Goal: Task Accomplishment & Management: Manage account settings

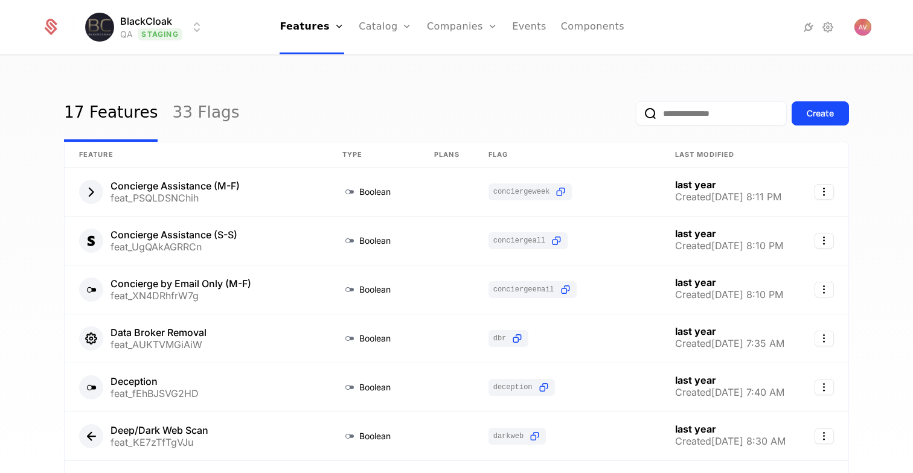
click at [175, 28] on html "BlackCloak QA Staging Features Features Flags Catalog Plans Add Ons Configurati…" at bounding box center [456, 236] width 913 height 473
click at [319, 77] on html "BlackCloak QA Staging Features Features Flags Catalog Plans Add Ons Configurati…" at bounding box center [456, 236] width 913 height 473
click at [177, 118] on link "33 Flags" at bounding box center [205, 113] width 67 height 57
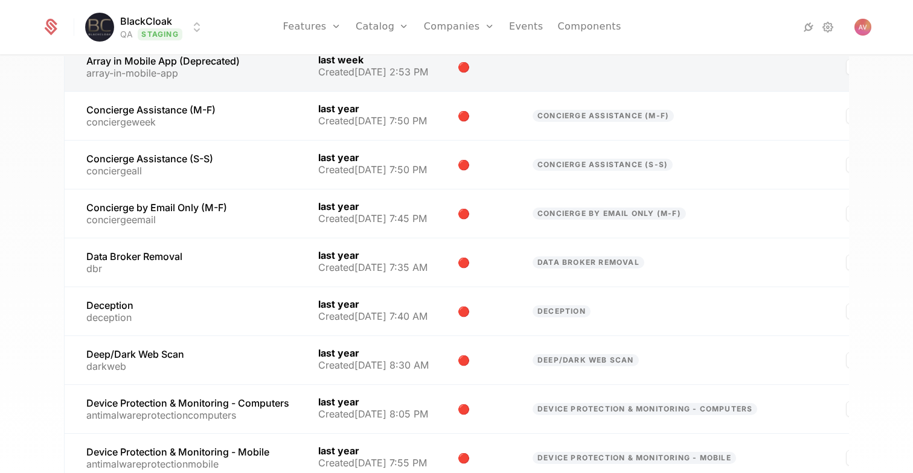
scroll to position [61, 0]
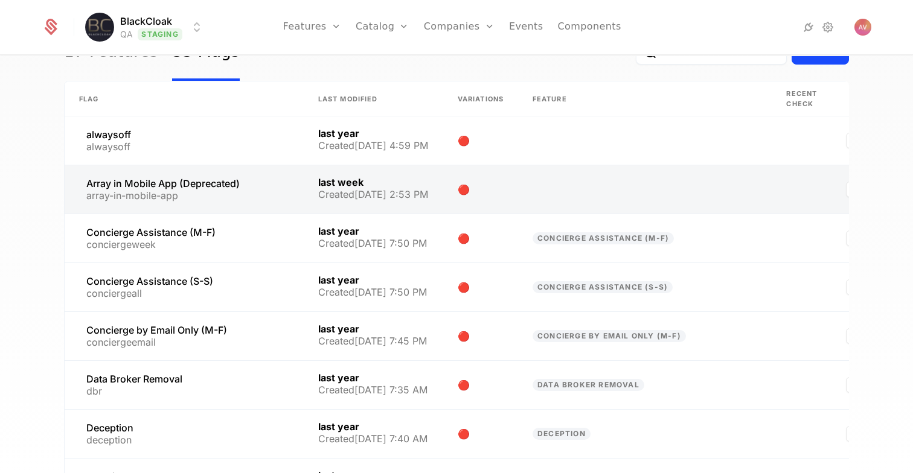
click at [219, 191] on link at bounding box center [184, 189] width 239 height 48
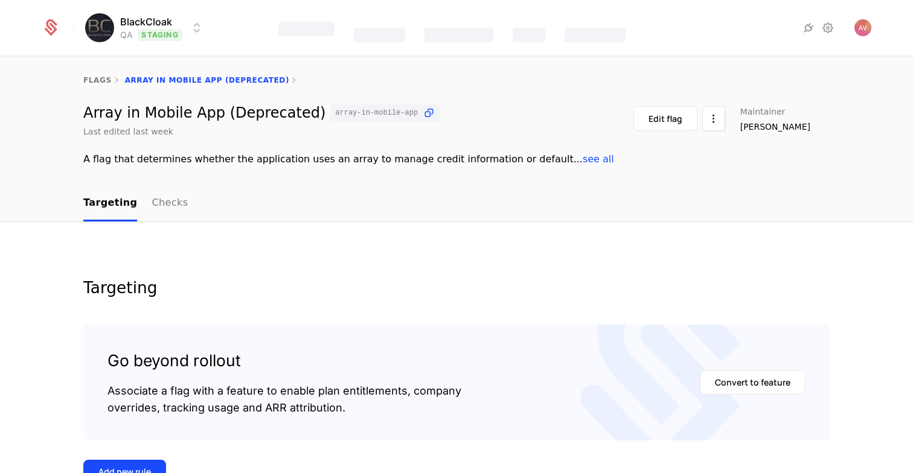
click at [172, 42] on div "BlackCloak QA Staging Features Catalog Companies Events Components" at bounding box center [456, 28] width 829 height 56
click at [164, 35] on html "BlackCloak QA Staging Features Features Flags Catalog Plans Add Ons Configurati…" at bounding box center [456, 236] width 913 height 473
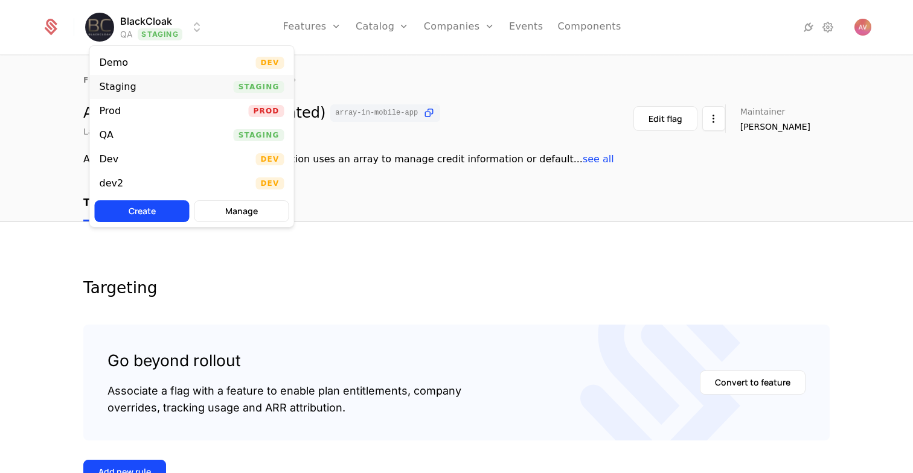
click at [152, 85] on div "Staging Staging" at bounding box center [192, 87] width 204 height 24
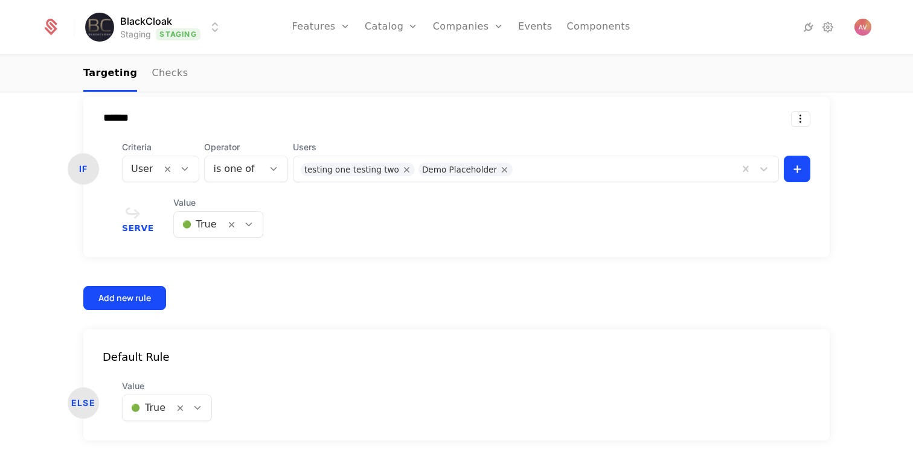
scroll to position [431, 0]
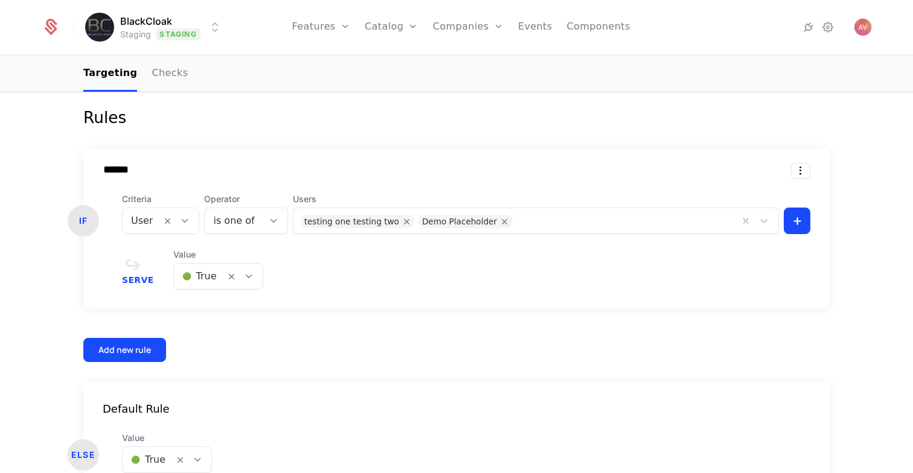
scroll to position [358, 0]
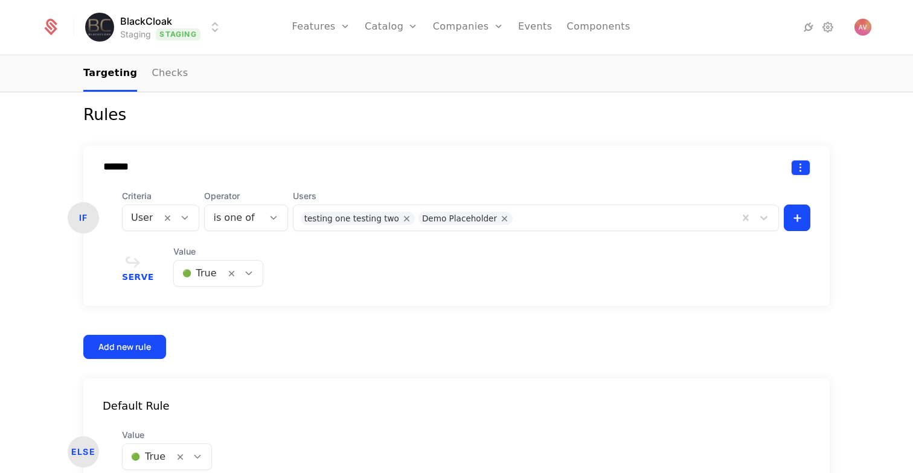
click at [807, 170] on html "BlackCloak Staging Staging Features Features Flags Catalog Plans Add Ons Config…" at bounding box center [456, 236] width 913 height 473
click at [757, 194] on div "Delete" at bounding box center [750, 198] width 92 height 17
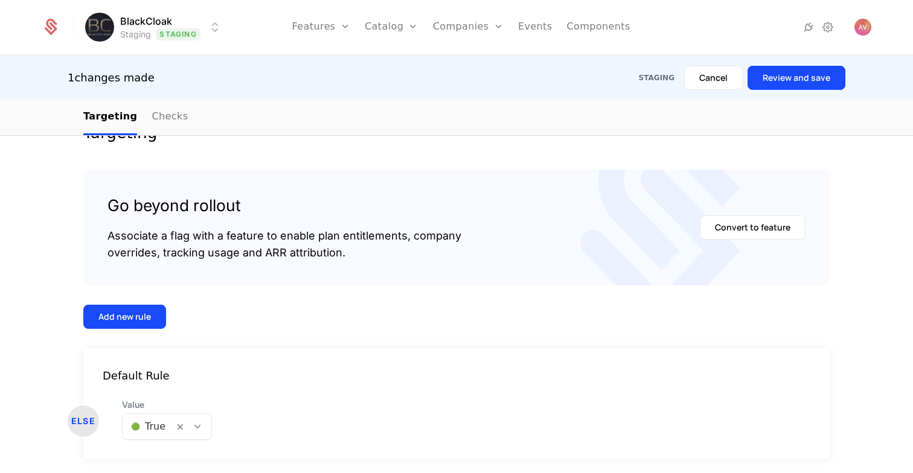
scroll to position [199, 0]
click at [147, 429] on body "BlackCloak Staging Staging Features Features Flags Catalog Plans Add Ons Config…" at bounding box center [456, 236] width 913 height 473
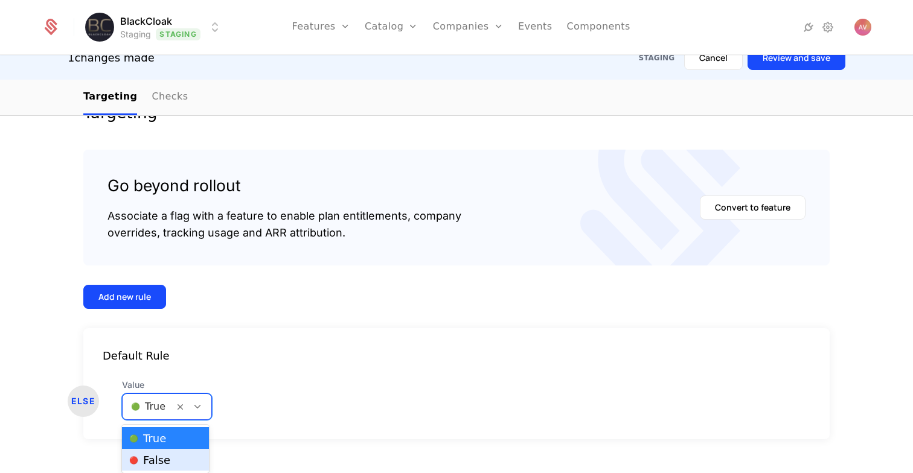
click at [160, 457] on span "🔴 False" at bounding box center [149, 460] width 41 height 11
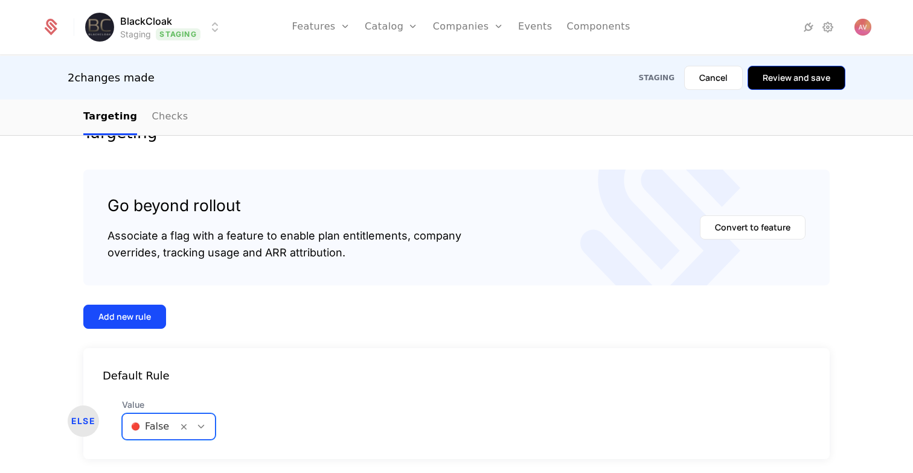
click at [807, 79] on button "Review and save" at bounding box center [797, 78] width 98 height 24
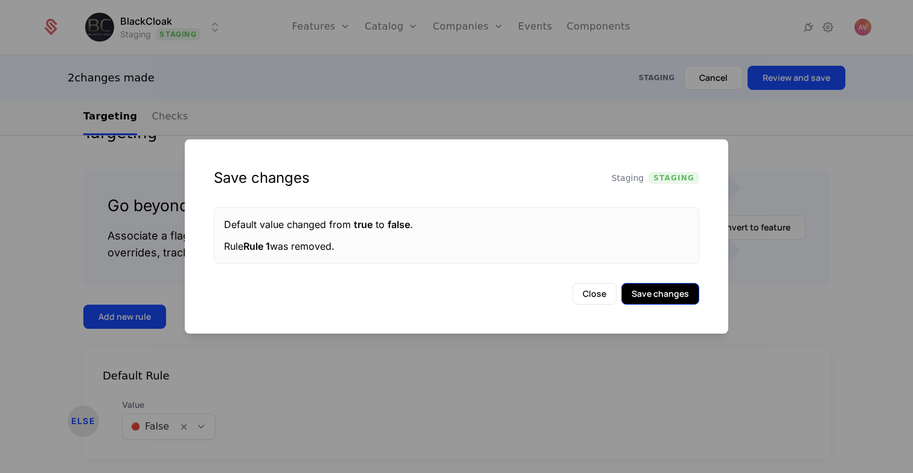
click at [641, 288] on button "Save changes" at bounding box center [660, 294] width 78 height 22
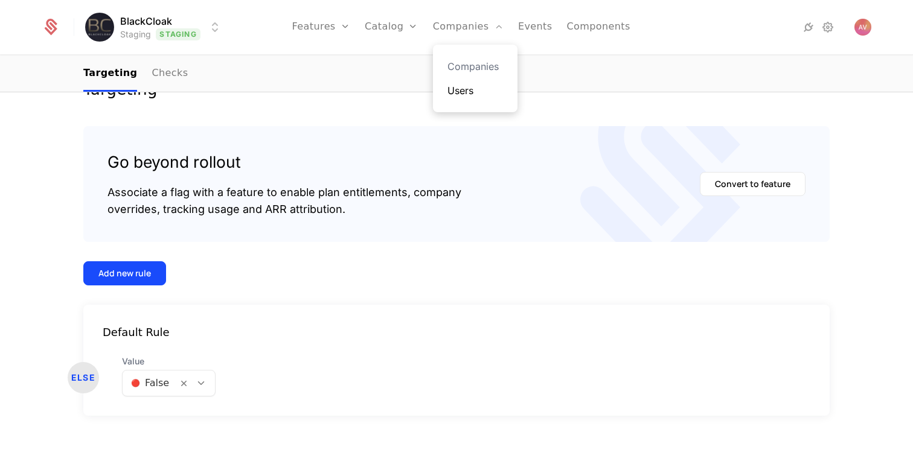
click at [469, 88] on link "Users" at bounding box center [476, 90] width 56 height 14
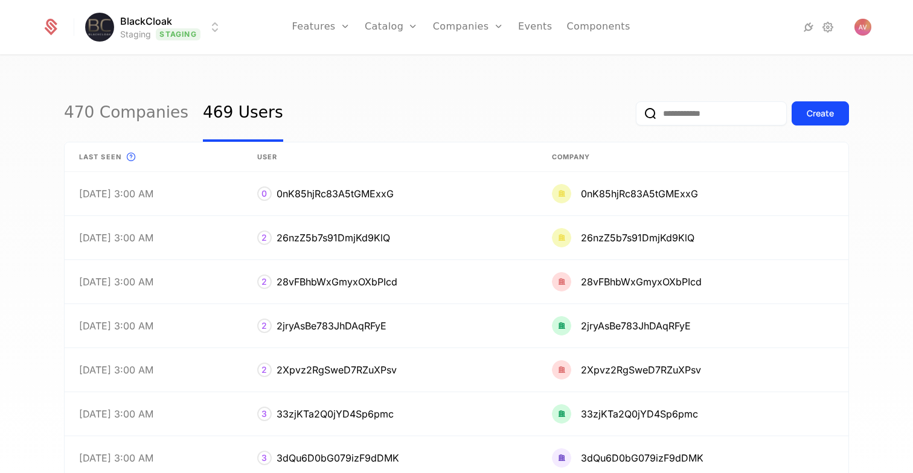
click at [686, 115] on input "email" at bounding box center [711, 113] width 151 height 24
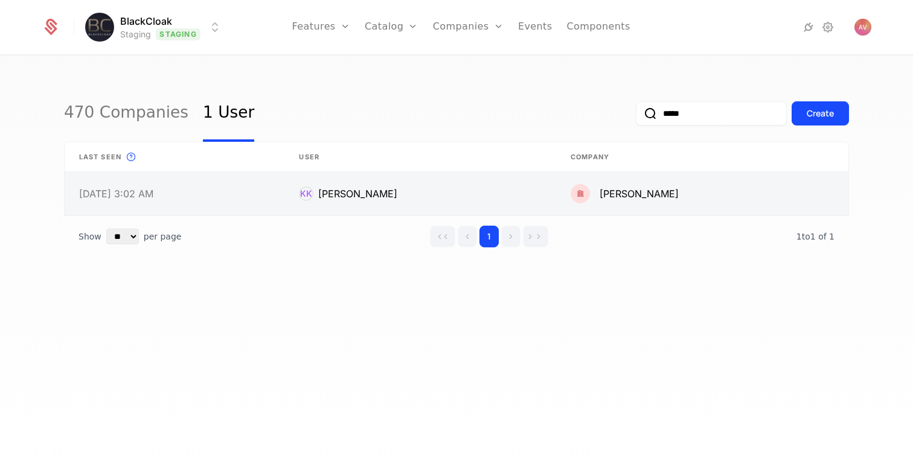
type input "*****"
click at [548, 192] on link at bounding box center [420, 193] width 272 height 43
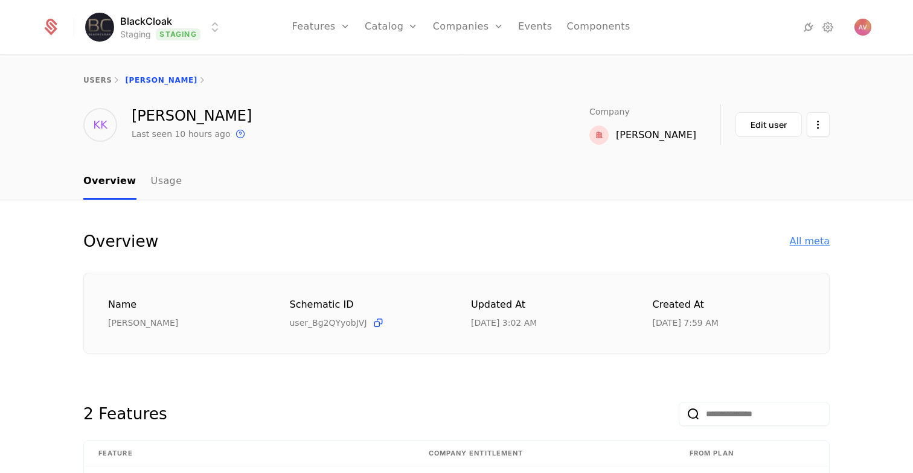
click at [809, 243] on div "All meta" at bounding box center [810, 241] width 40 height 14
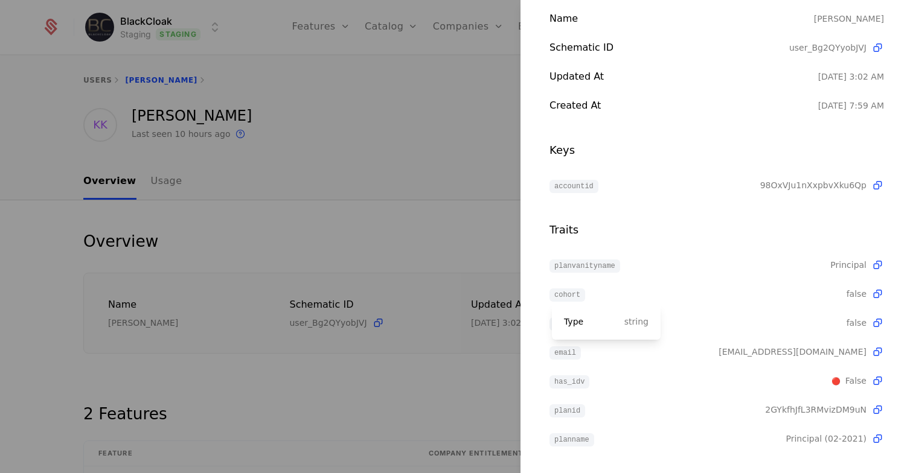
scroll to position [87, 0]
click at [422, 206] on div at bounding box center [456, 236] width 913 height 473
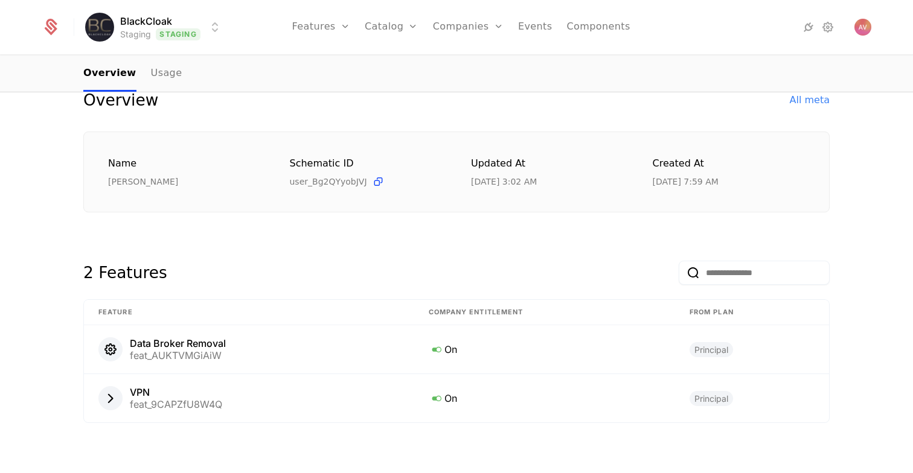
scroll to position [149, 0]
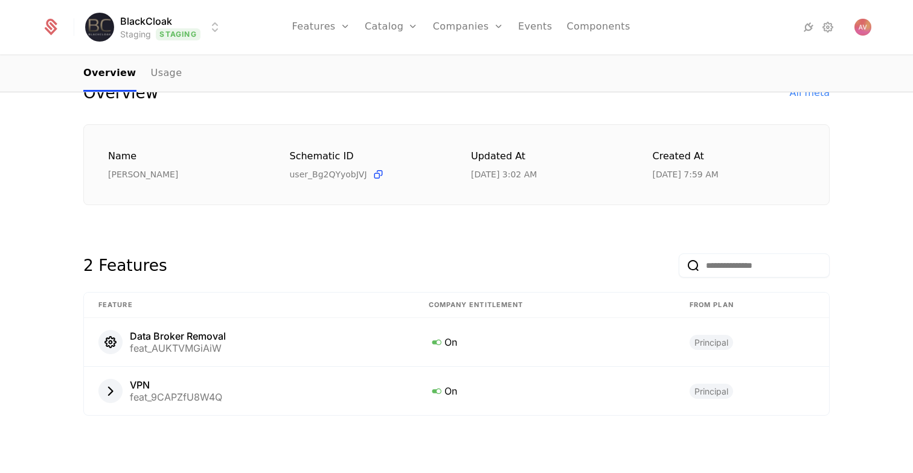
click at [366, 275] on div "2 Features" at bounding box center [456, 263] width 746 height 58
click at [708, 340] on span "Principal" at bounding box center [711, 342] width 43 height 15
click at [710, 341] on span "Principal" at bounding box center [711, 342] width 43 height 15
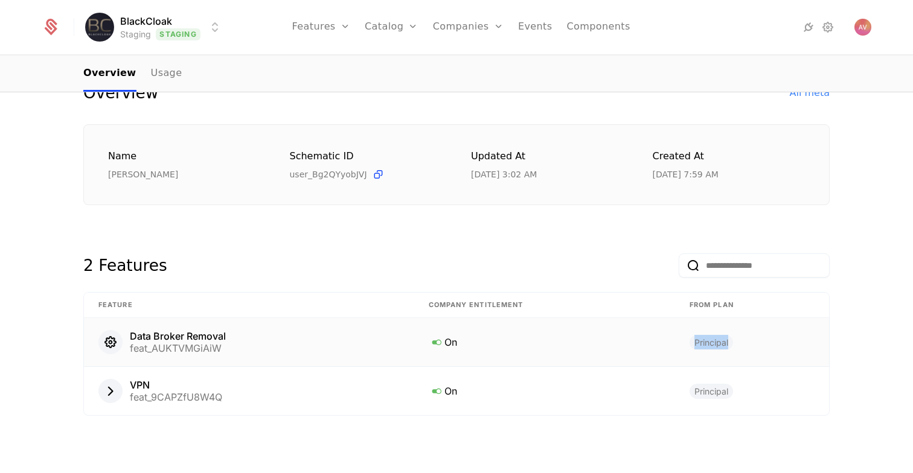
click at [710, 341] on span "Principal" at bounding box center [711, 342] width 43 height 15
click at [704, 341] on span "Principal" at bounding box center [711, 342] width 43 height 15
click at [704, 330] on td "Principal" at bounding box center [752, 342] width 154 height 49
click at [709, 345] on span "Principal" at bounding box center [711, 342] width 43 height 15
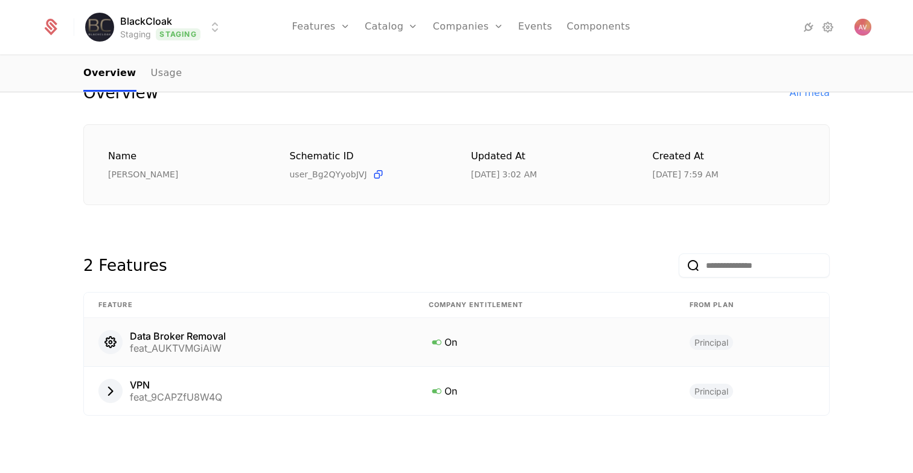
scroll to position [0, 0]
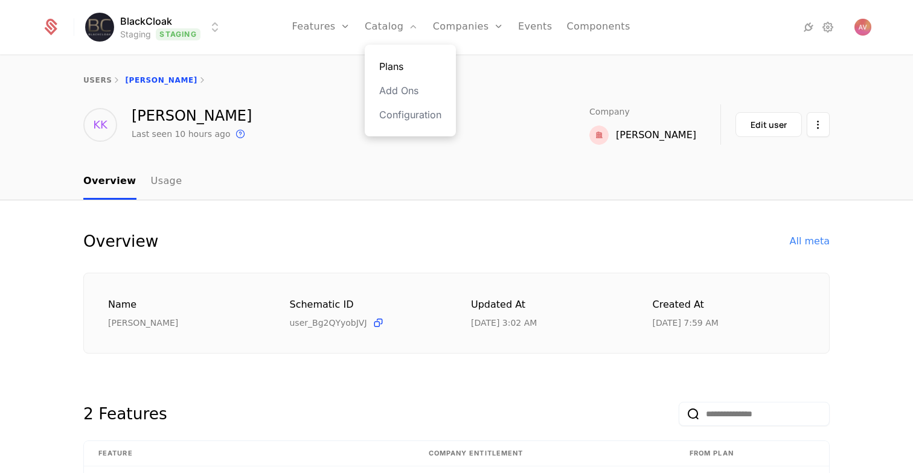
click at [413, 68] on link "Plans" at bounding box center [410, 66] width 62 height 14
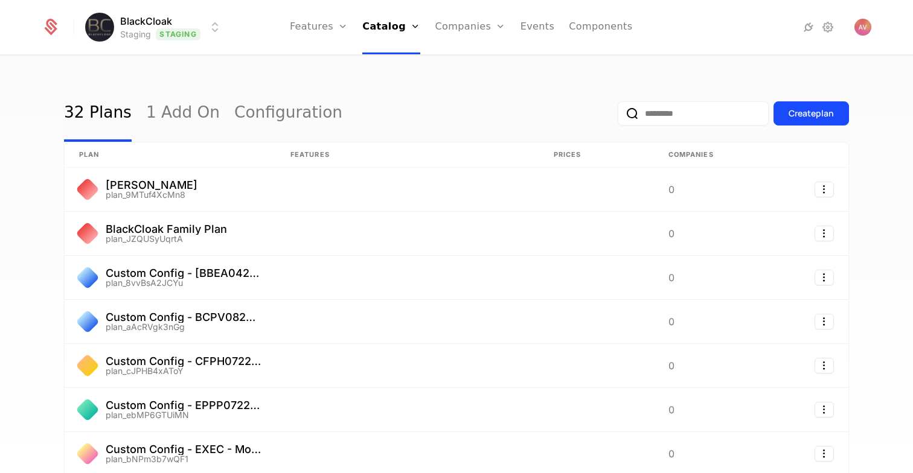
click at [672, 113] on input "email" at bounding box center [693, 113] width 151 height 24
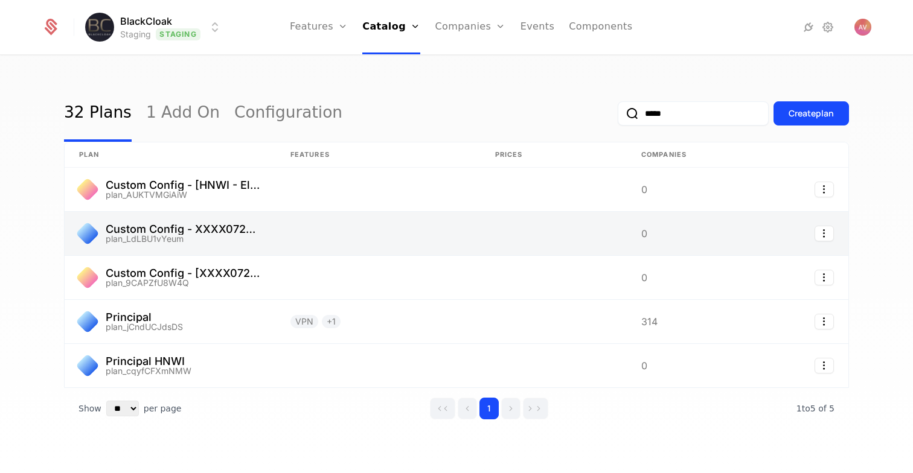
type input "*****"
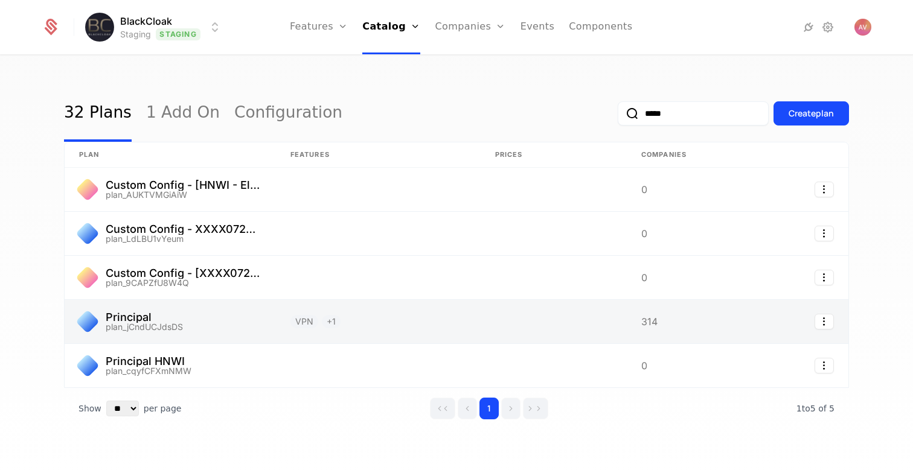
click at [431, 323] on link at bounding box center [378, 321] width 205 height 43
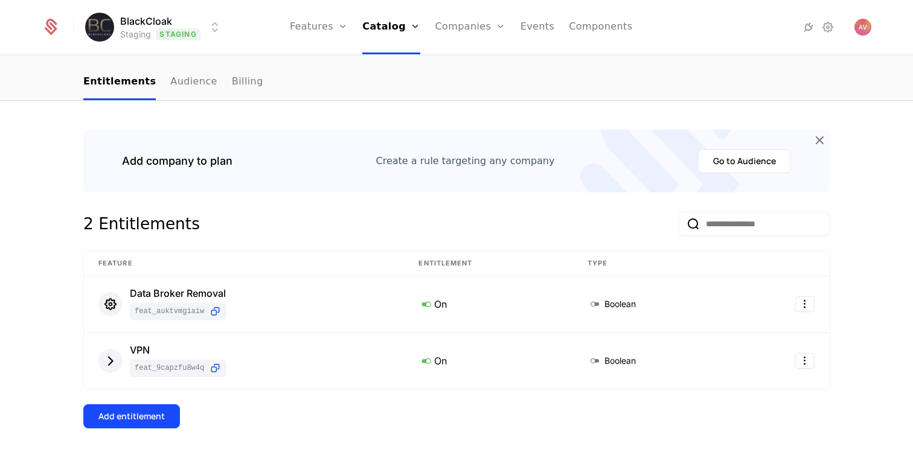
scroll to position [143, 0]
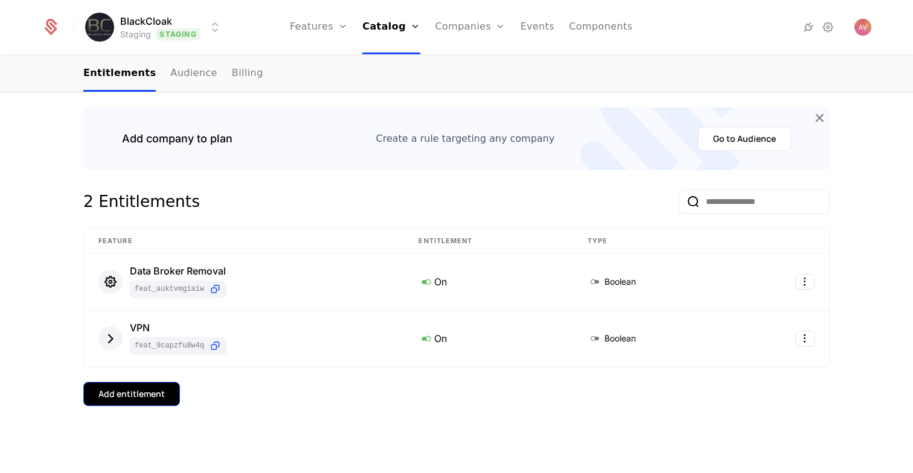
click at [136, 393] on div "Add entitlement" at bounding box center [131, 394] width 66 height 12
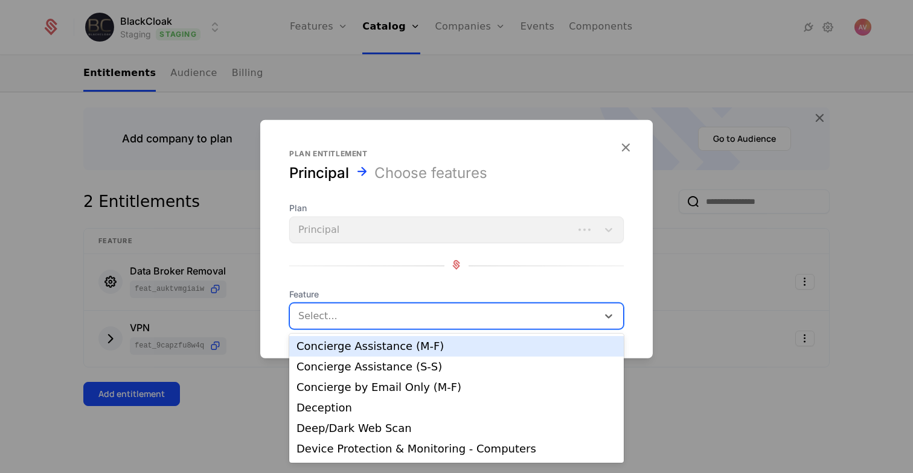
click at [349, 317] on div at bounding box center [445, 316] width 291 height 17
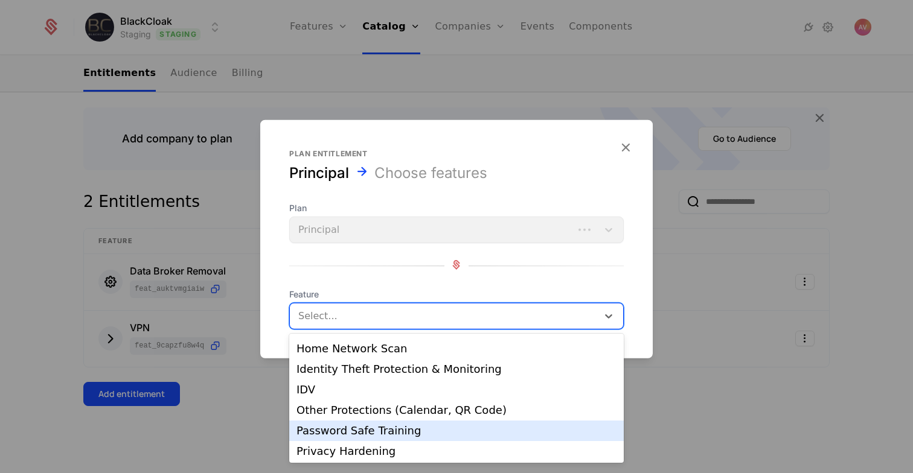
scroll to position [184, 0]
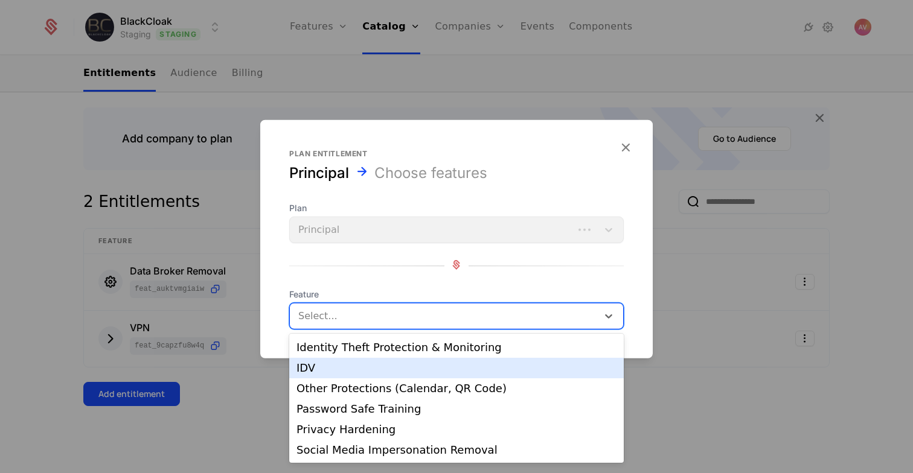
click at [339, 365] on div "IDV" at bounding box center [457, 368] width 320 height 11
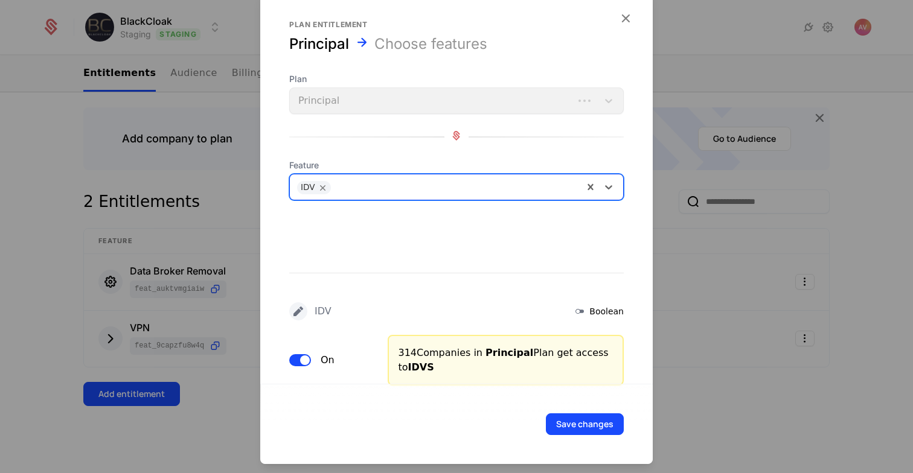
click at [397, 185] on div at bounding box center [456, 186] width 239 height 17
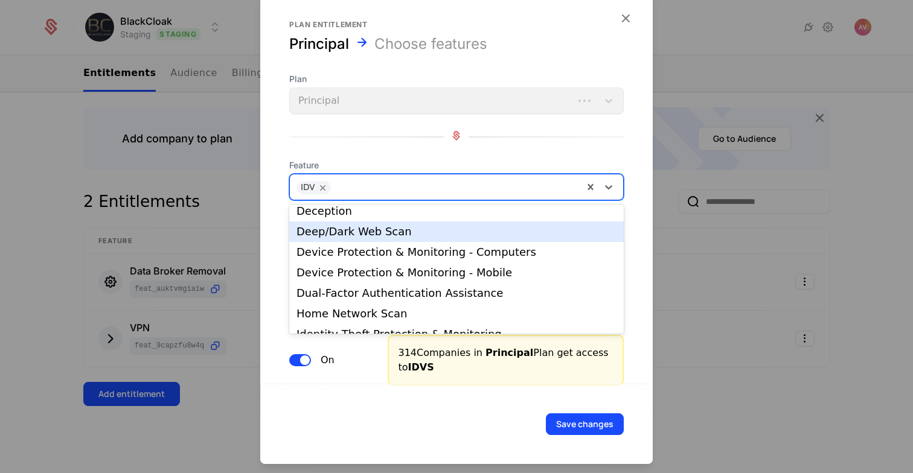
scroll to position [163, 0]
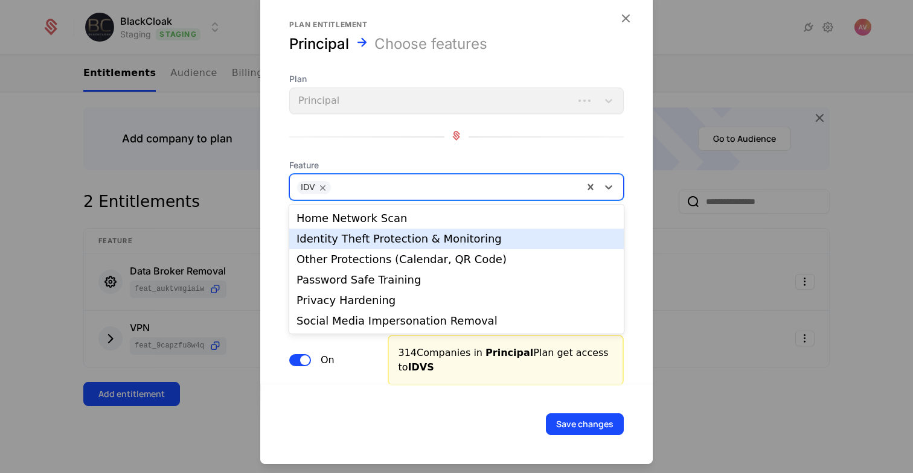
click at [376, 240] on div "Identity Theft Protection & Monitoring" at bounding box center [457, 239] width 320 height 11
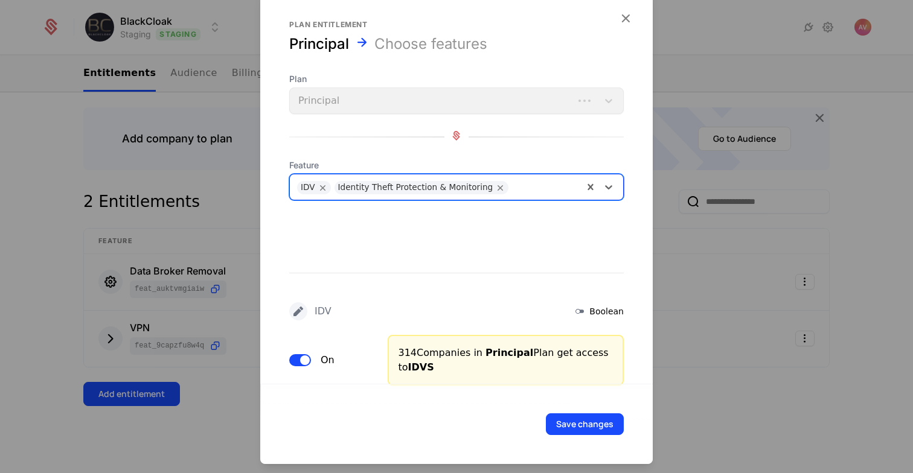
scroll to position [23, 0]
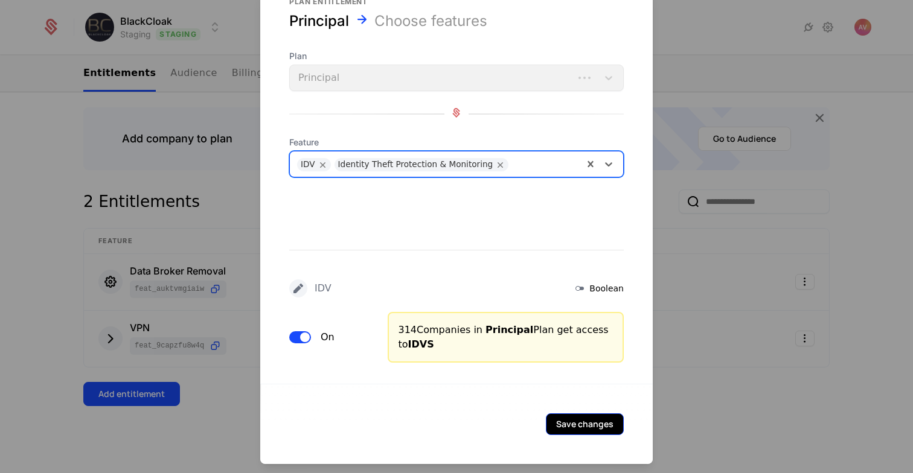
click at [583, 427] on button "Save changes" at bounding box center [585, 425] width 78 height 22
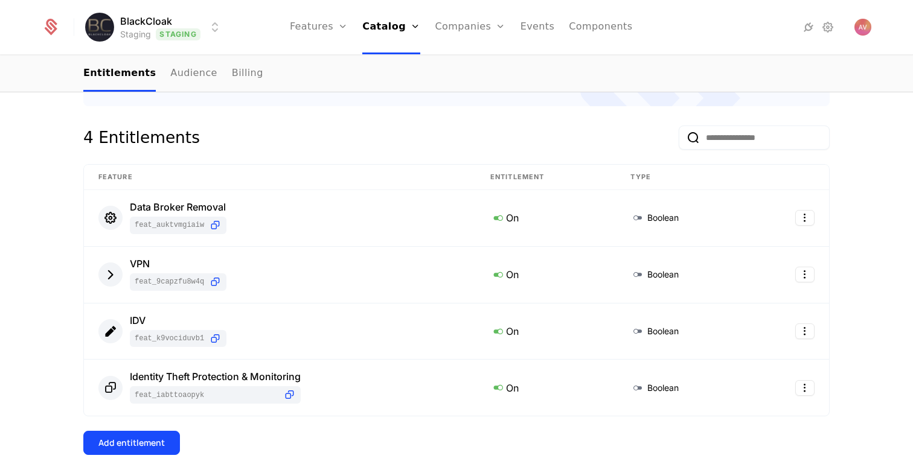
scroll to position [0, 0]
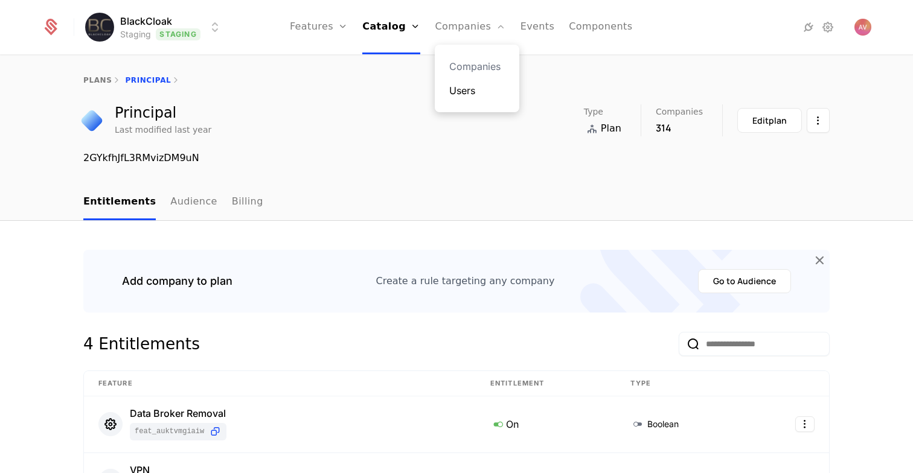
click at [460, 88] on link "Users" at bounding box center [477, 90] width 56 height 14
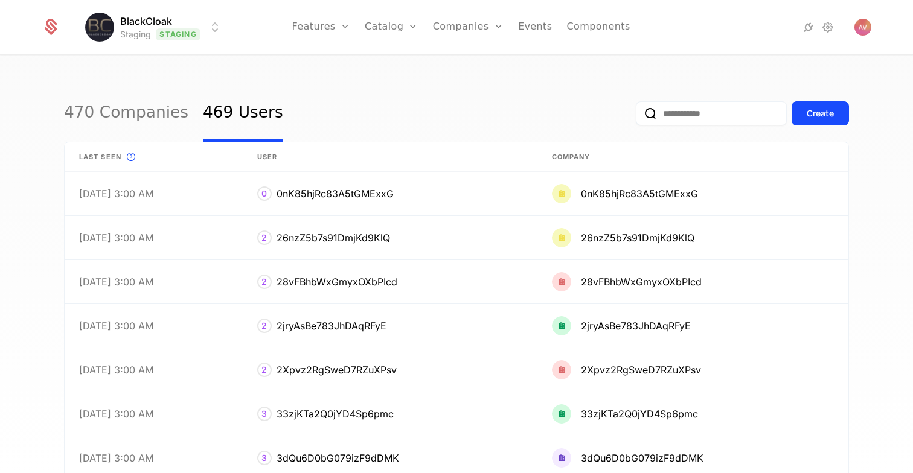
click at [675, 115] on input "email" at bounding box center [711, 113] width 151 height 24
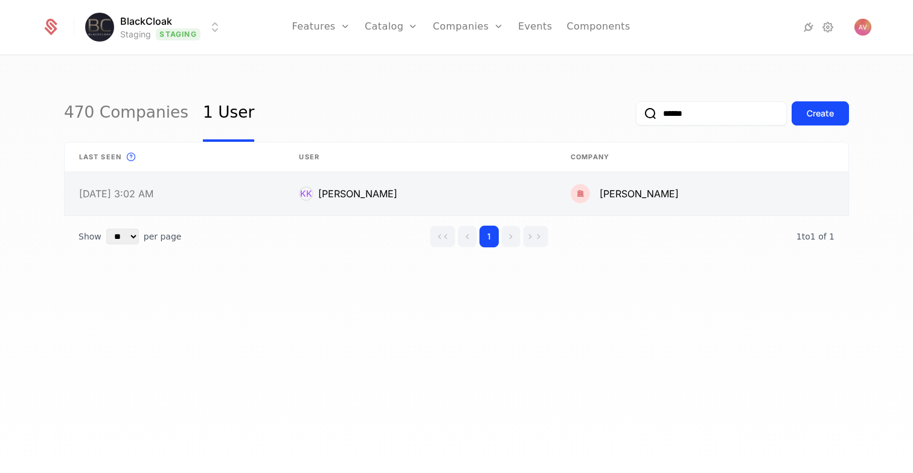
type input "******"
click at [600, 179] on link at bounding box center [702, 193] width 292 height 43
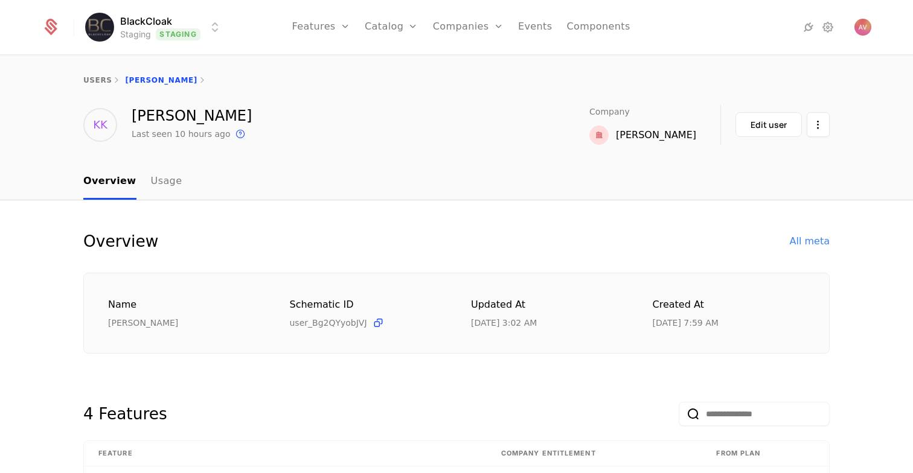
scroll to position [247, 0]
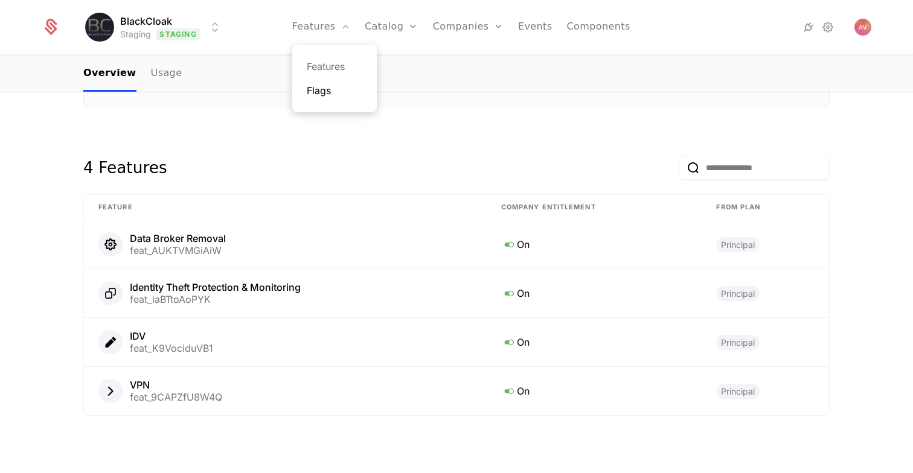
click at [341, 91] on link "Flags" at bounding box center [335, 90] width 56 height 14
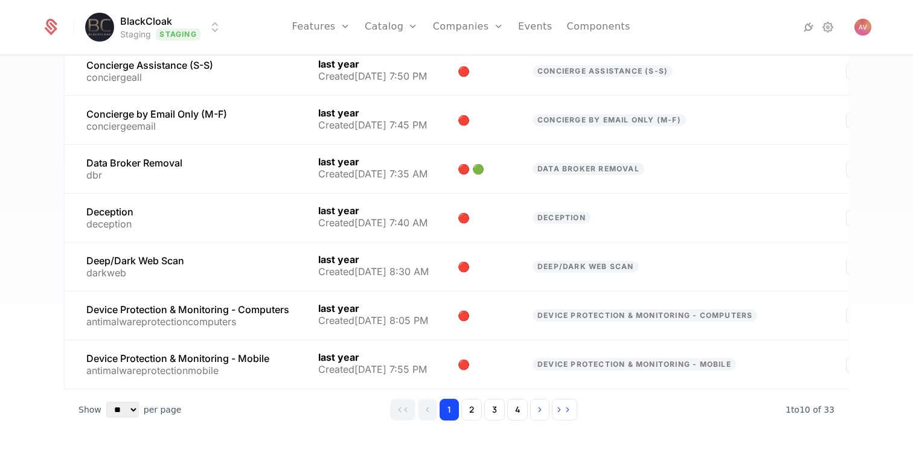
scroll to position [295, 0]
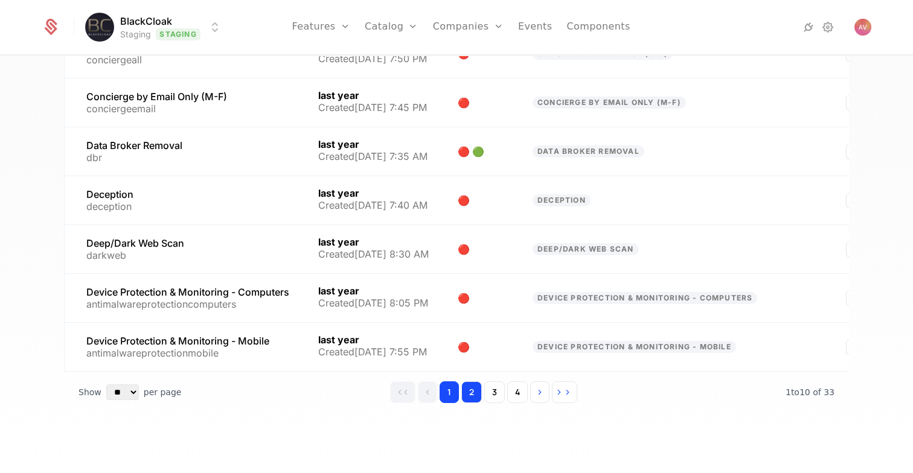
click at [472, 396] on button "2" at bounding box center [471, 393] width 21 height 22
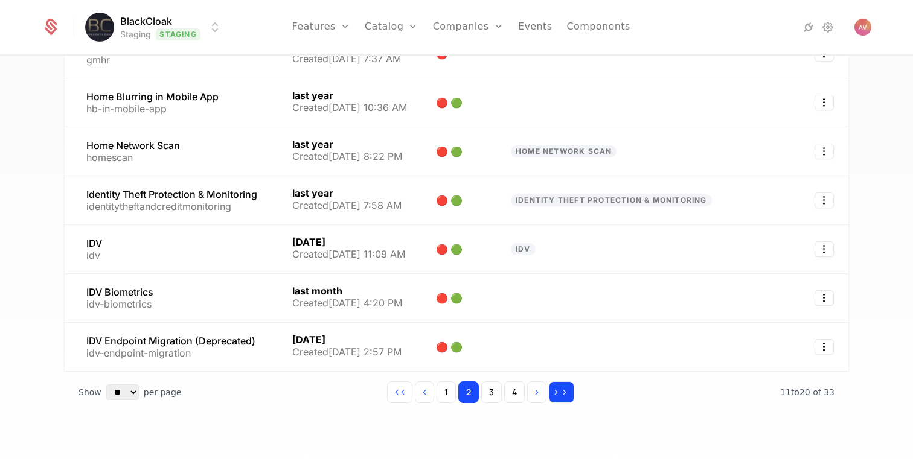
click at [559, 396] on icon "Go to last page" at bounding box center [556, 392] width 8 height 8
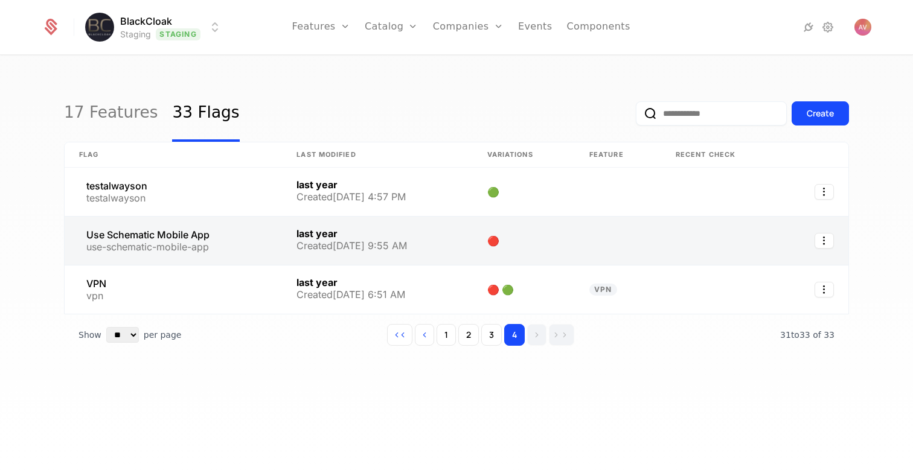
click at [573, 241] on link at bounding box center [524, 241] width 102 height 48
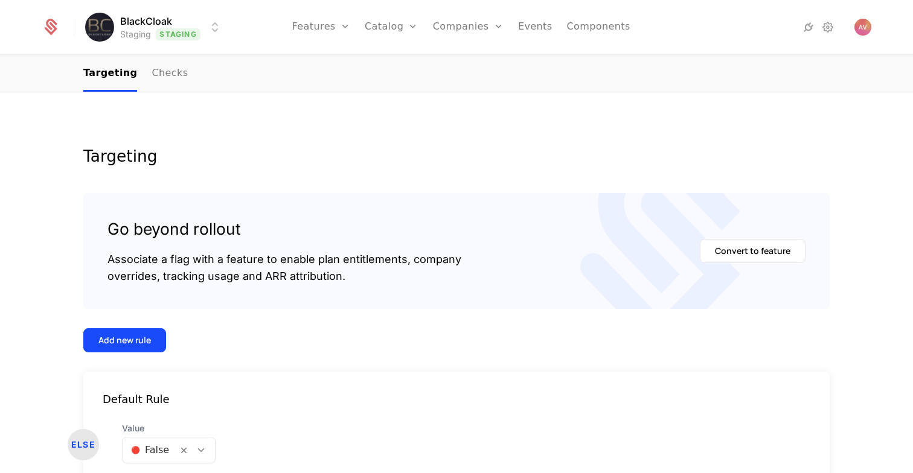
scroll to position [170, 0]
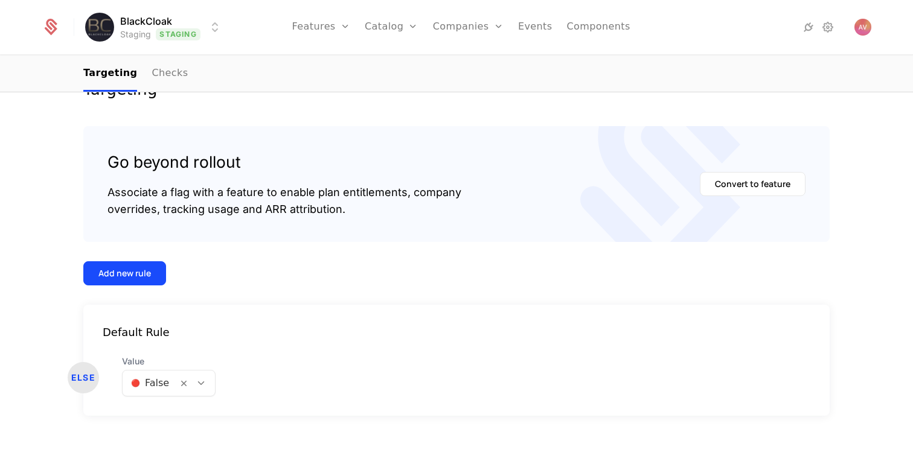
click at [165, 385] on div at bounding box center [150, 383] width 38 height 17
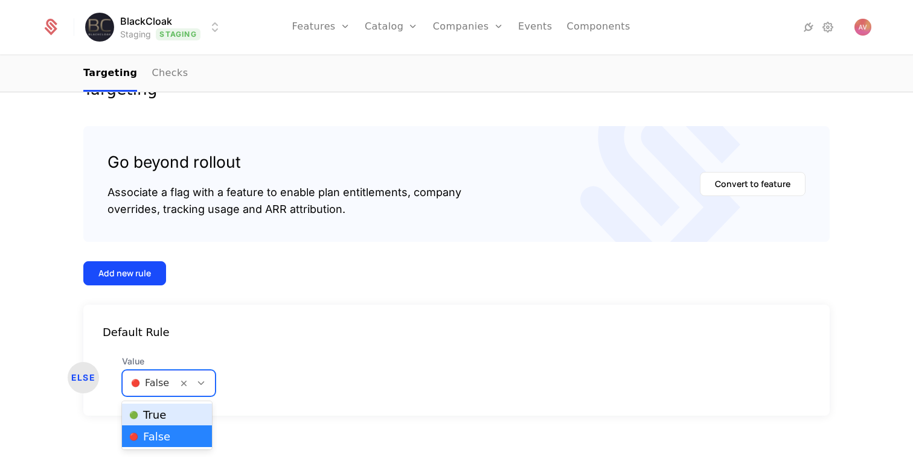
click at [159, 413] on span "🟢 True" at bounding box center [147, 415] width 37 height 11
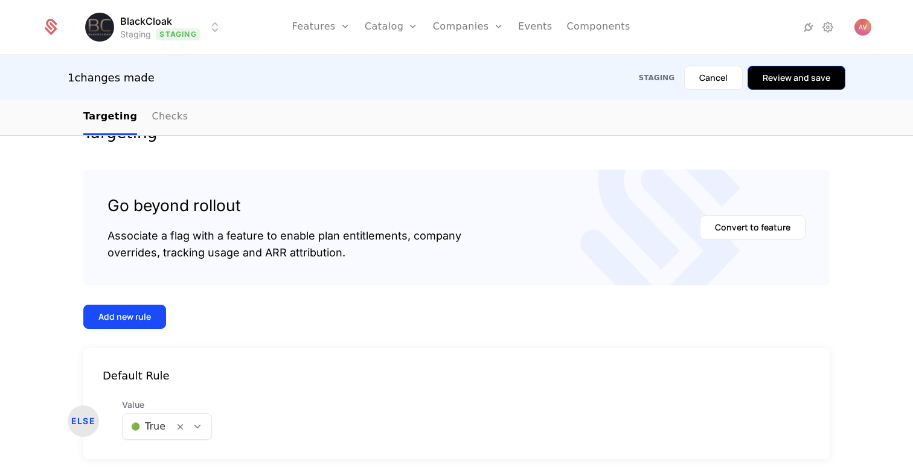
click at [798, 84] on button "Review and save" at bounding box center [797, 78] width 98 height 24
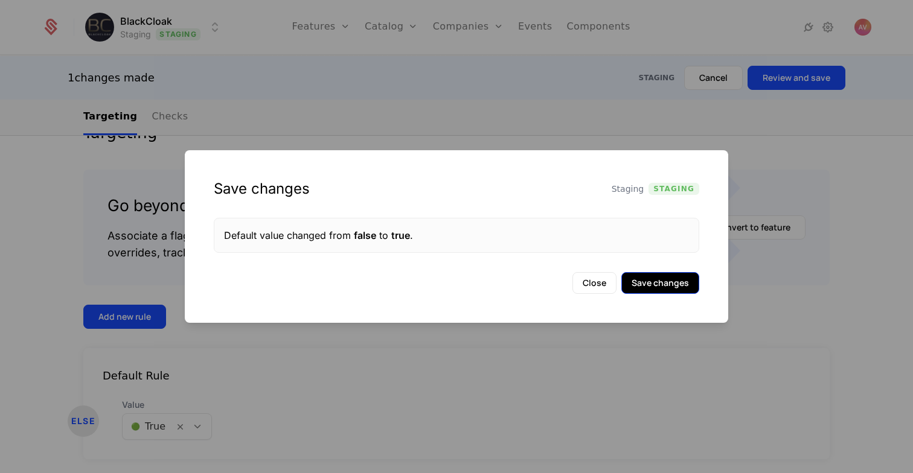
click at [647, 286] on button "Save changes" at bounding box center [660, 283] width 78 height 22
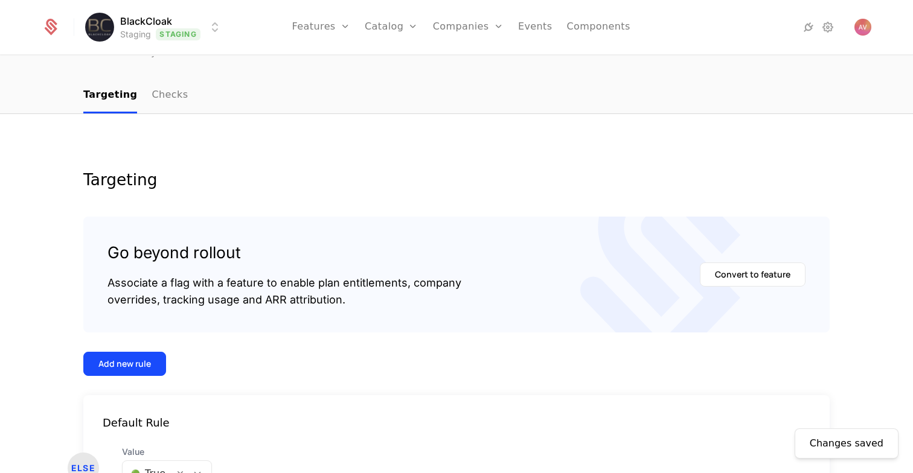
scroll to position [0, 0]
